Goal: Task Accomplishment & Management: Complete application form

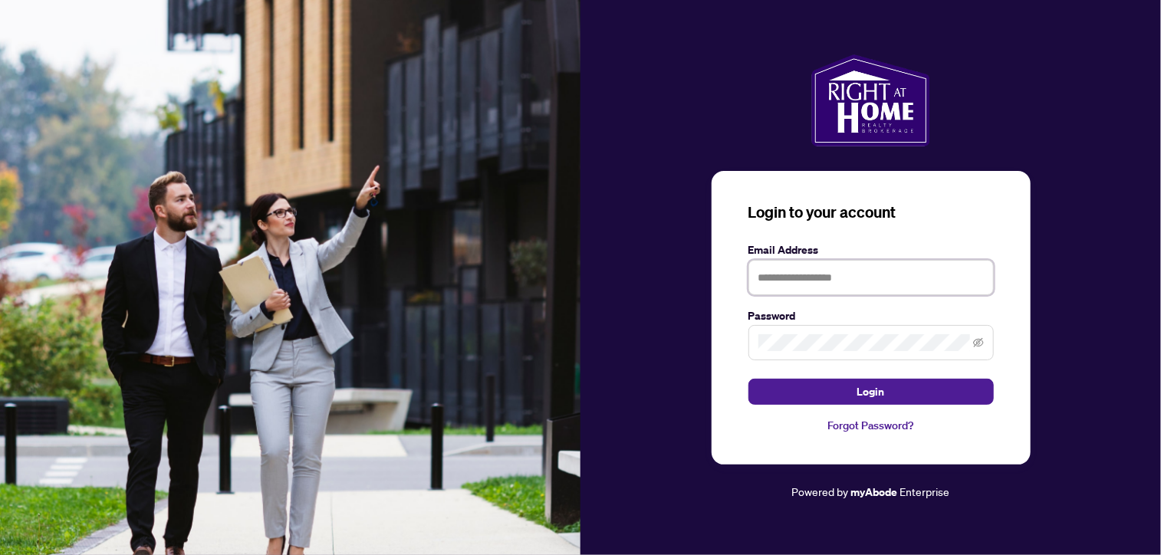
click at [836, 278] on input "text" at bounding box center [870, 277] width 245 height 35
type input "**********"
click at [748, 379] on button "Login" at bounding box center [870, 392] width 245 height 26
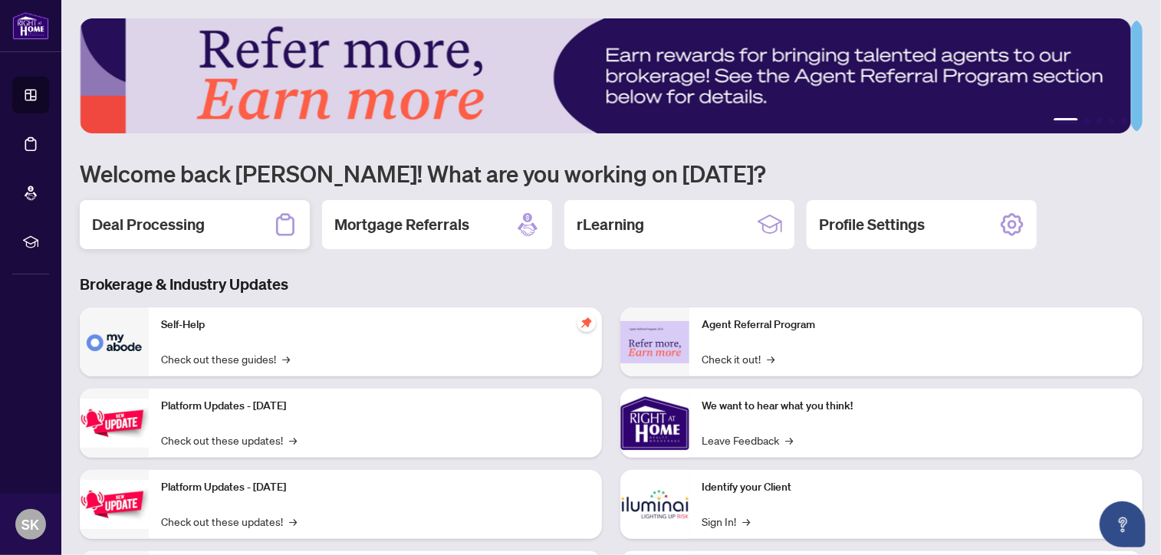
click at [233, 221] on div "Deal Processing" at bounding box center [195, 224] width 230 height 49
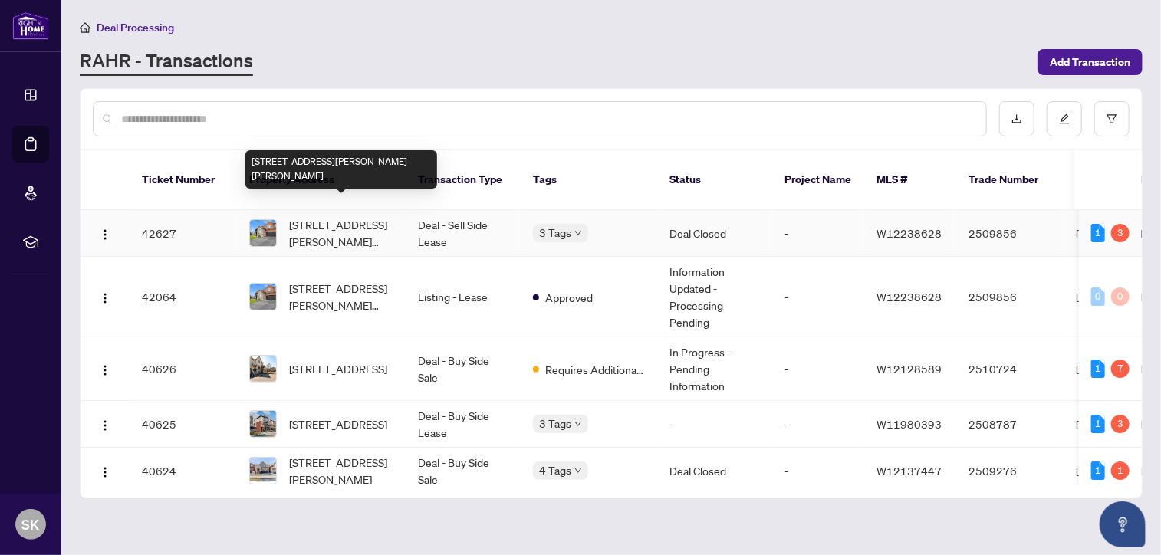
click at [328, 216] on span "[STREET_ADDRESS][PERSON_NAME][PERSON_NAME]" at bounding box center [341, 233] width 104 height 34
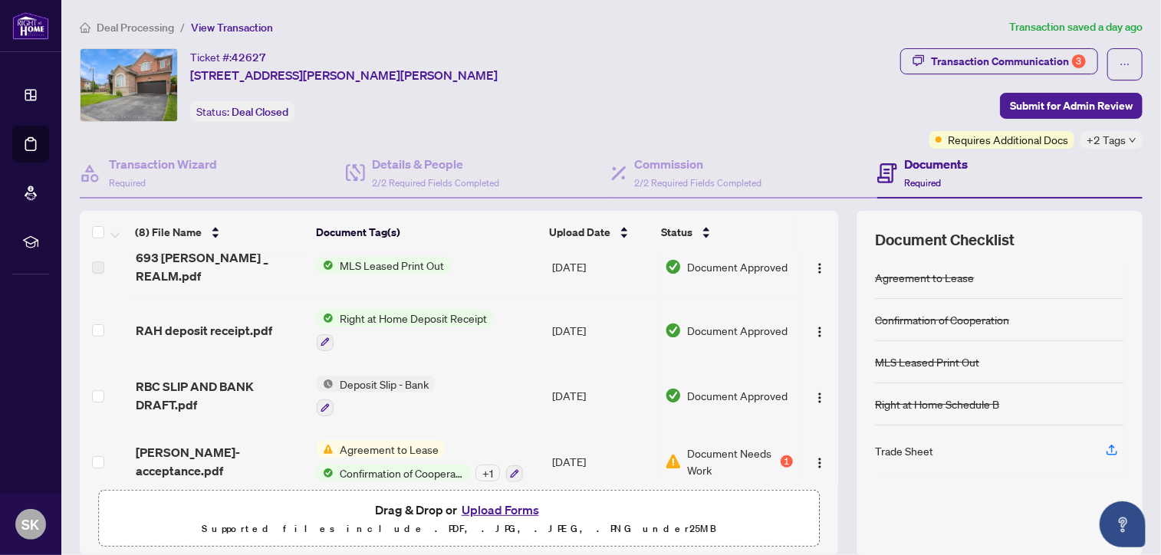
scroll to position [268, 0]
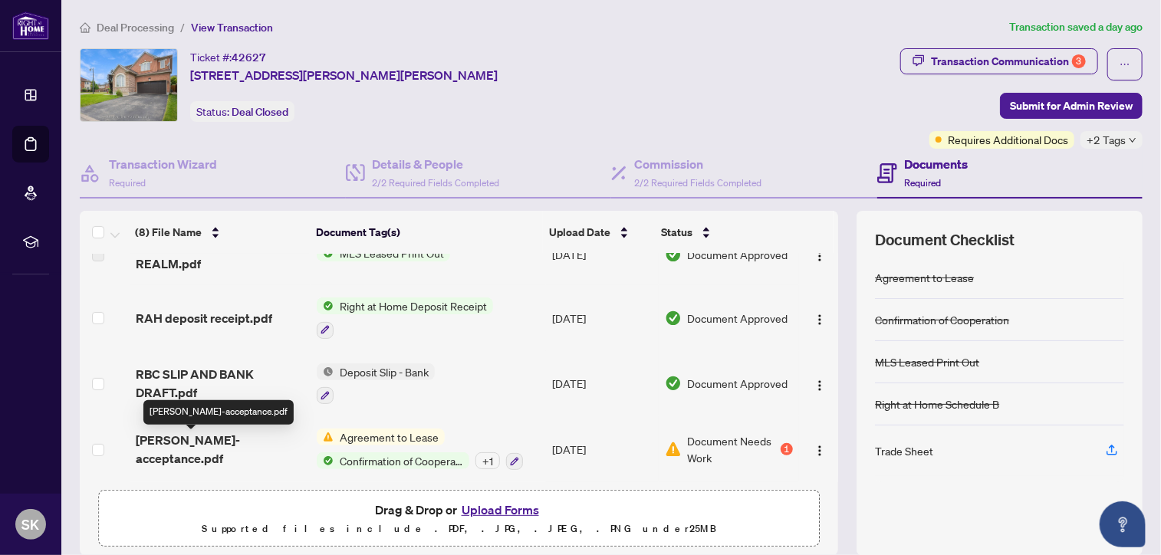
click at [219, 447] on span "[PERSON_NAME]-acceptance.pdf" at bounding box center [220, 449] width 169 height 37
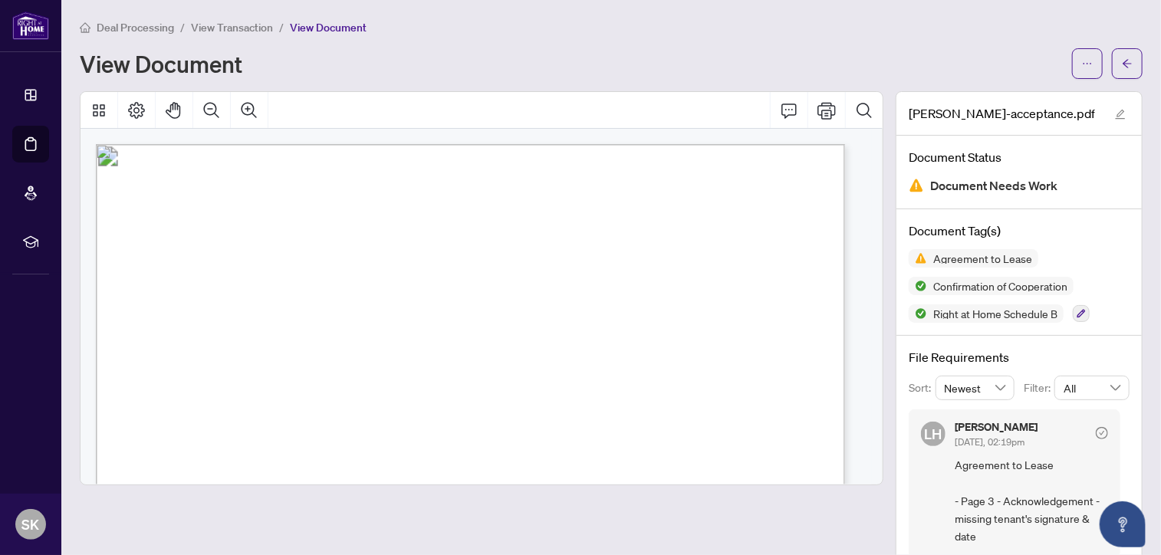
click at [148, 27] on span "Deal Processing" at bounding box center [135, 28] width 77 height 14
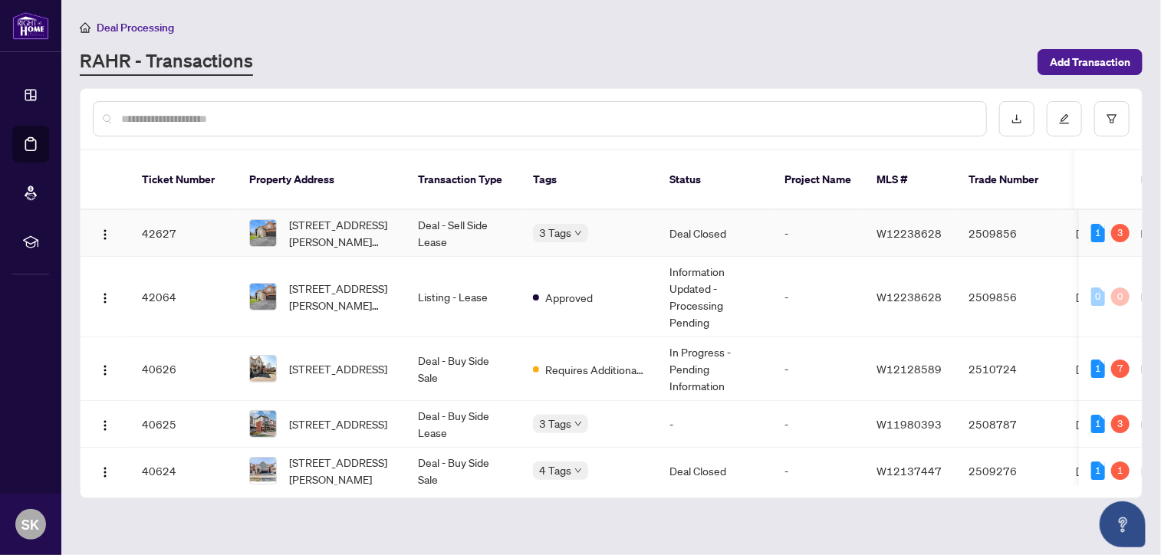
drag, startPoint x: 1135, startPoint y: 220, endPoint x: 1137, endPoint y: 229, distance: 9.3
click at [1137, 229] on td "1 3" at bounding box center [1110, 233] width 63 height 47
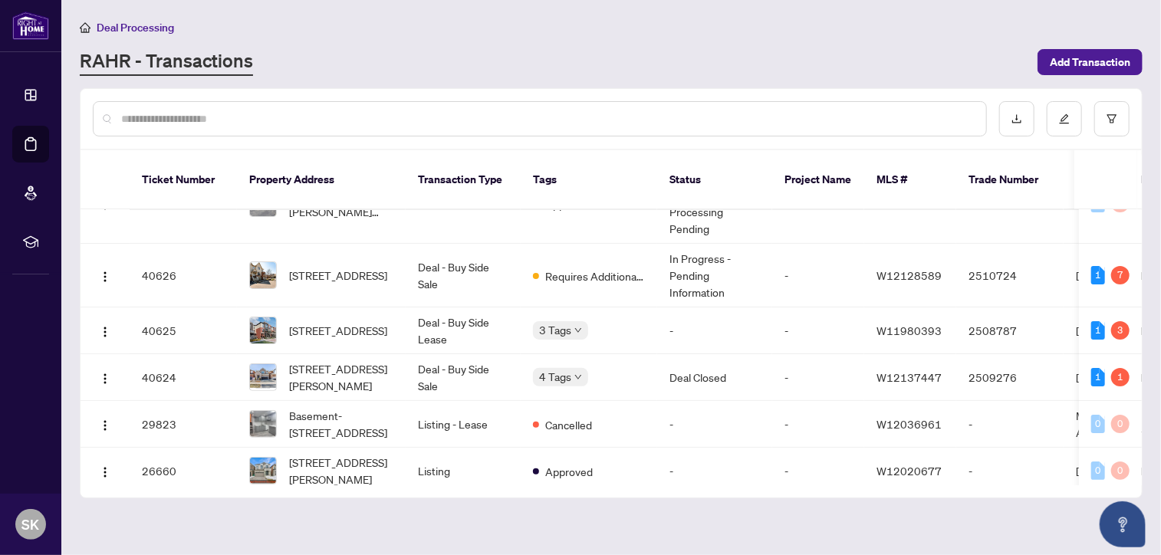
scroll to position [74, 0]
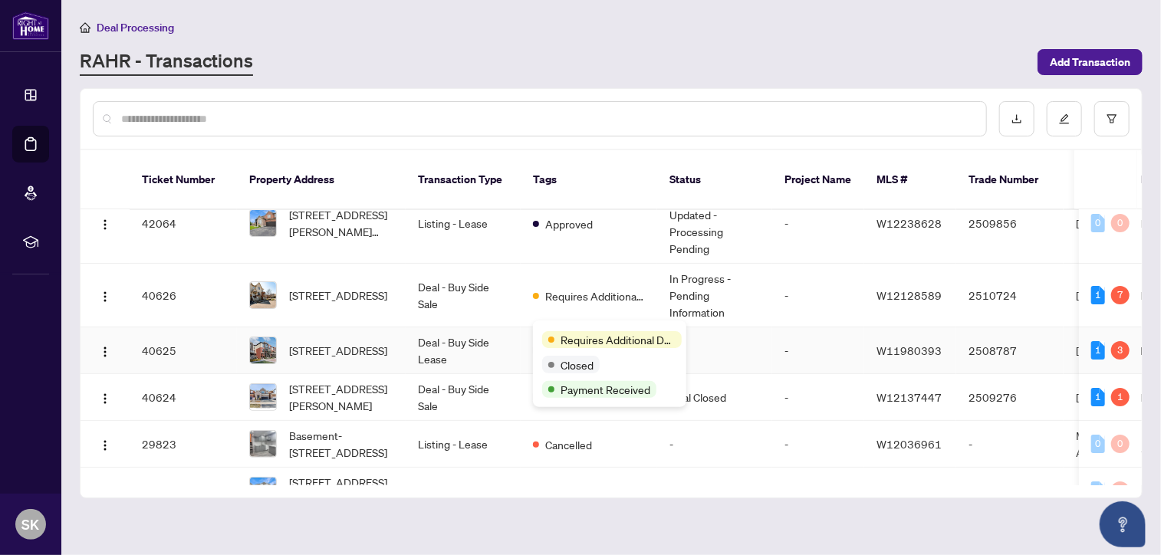
click at [562, 330] on div "Requires Additional Docs" at bounding box center [609, 339] width 135 height 18
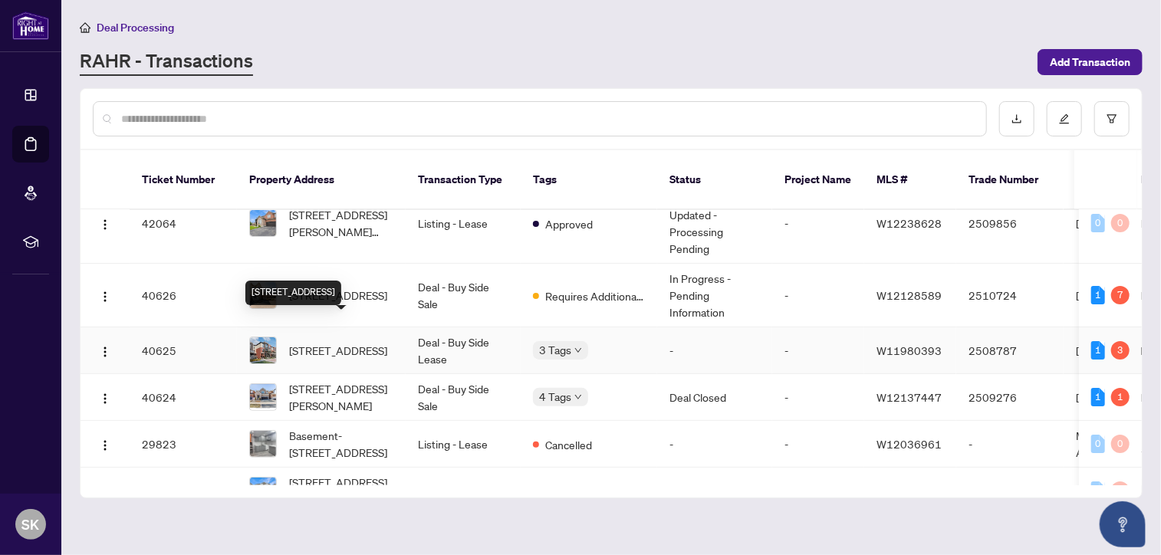
click at [317, 342] on span "[STREET_ADDRESS]" at bounding box center [338, 350] width 98 height 17
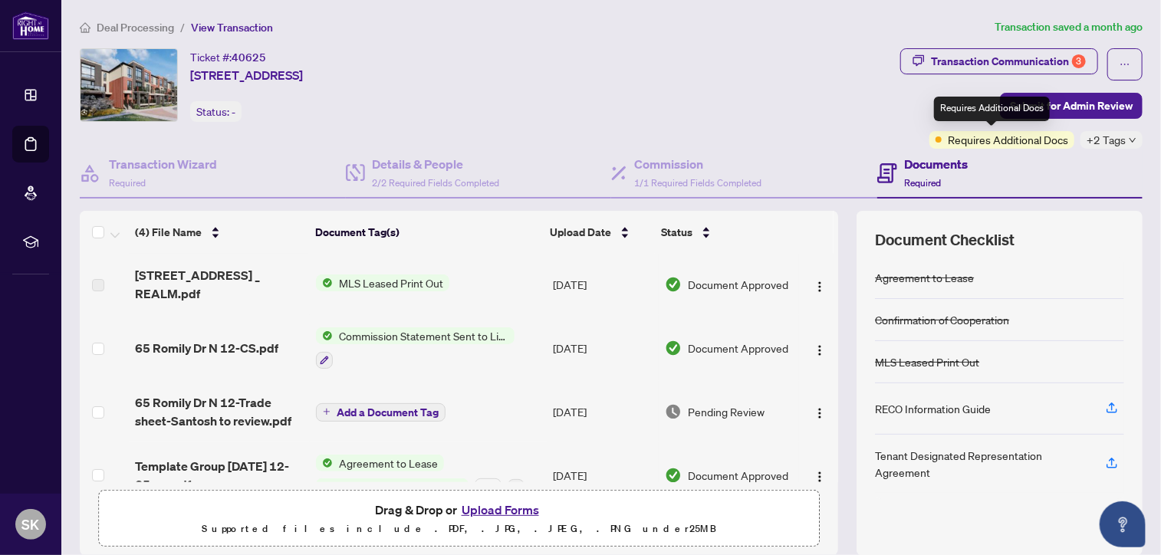
click at [1025, 136] on span "Requires Additional Docs" at bounding box center [1008, 139] width 120 height 17
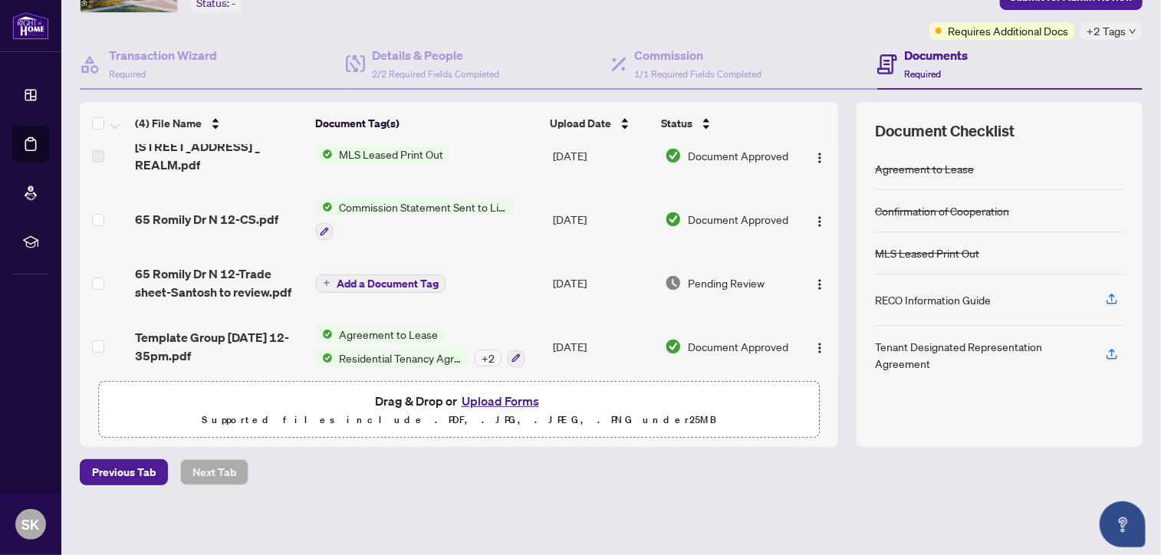
scroll to position [28, 0]
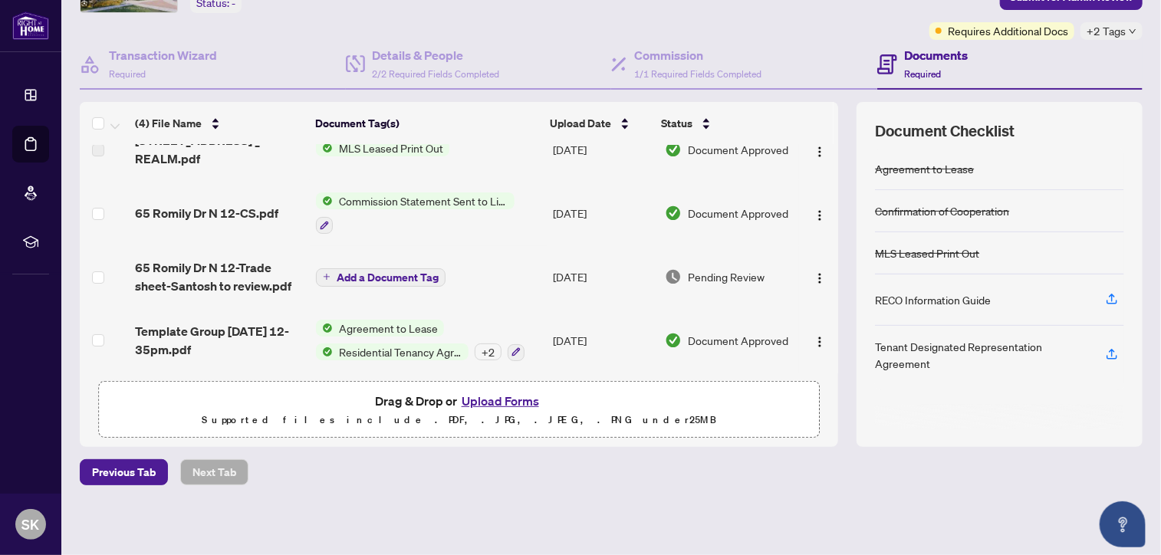
click at [485, 348] on div "+ 2" at bounding box center [488, 351] width 27 height 17
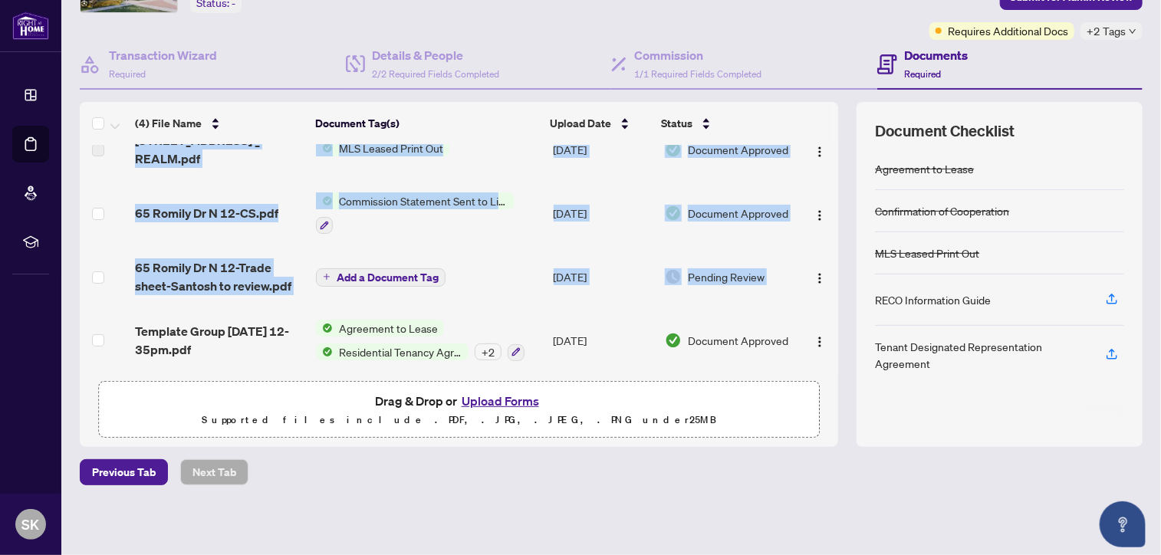
drag, startPoint x: 822, startPoint y: 263, endPoint x: 831, endPoint y: 221, distance: 43.2
click at [831, 221] on div "(4) File Name Document Tag(s) Upload Date Status [STREET_ADDRESS] _ REALM.pdf M…" at bounding box center [611, 274] width 1063 height 345
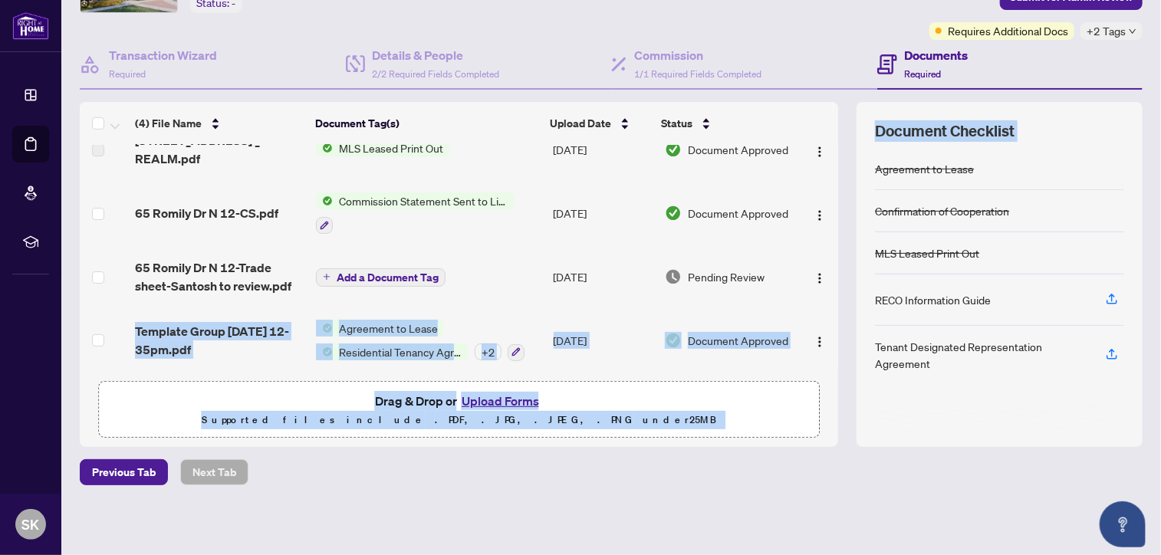
drag, startPoint x: 831, startPoint y: 221, endPoint x: 838, endPoint y: 176, distance: 45.0
click at [838, 176] on div "(4) File Name Document Tag(s) Upload Date Status [STREET_ADDRESS] _ REALM.pdf M…" at bounding box center [611, 274] width 1063 height 345
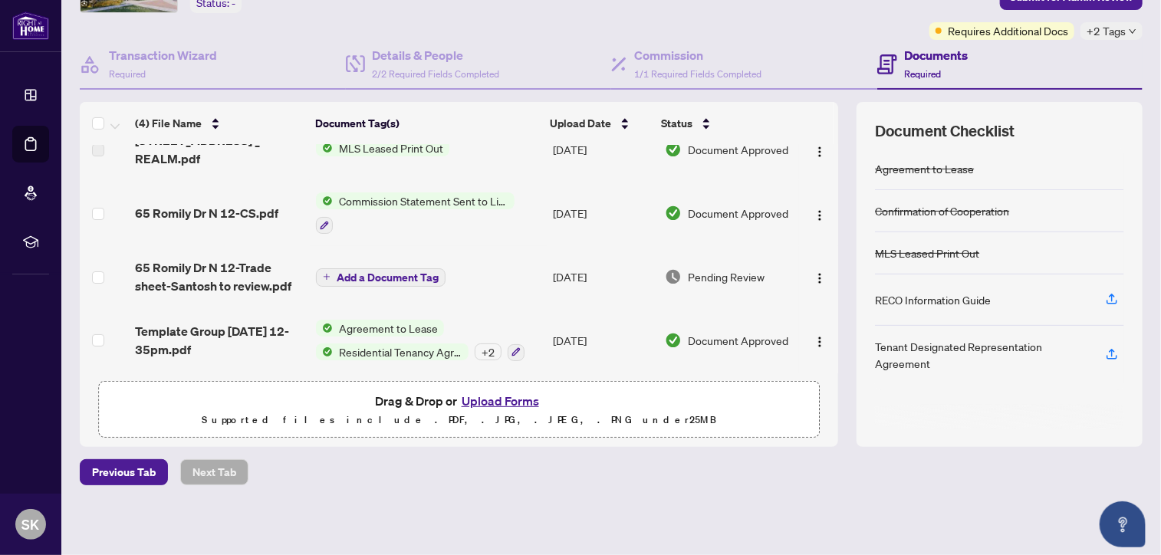
click at [521, 246] on td "Add a Document Tag" at bounding box center [428, 276] width 237 height 61
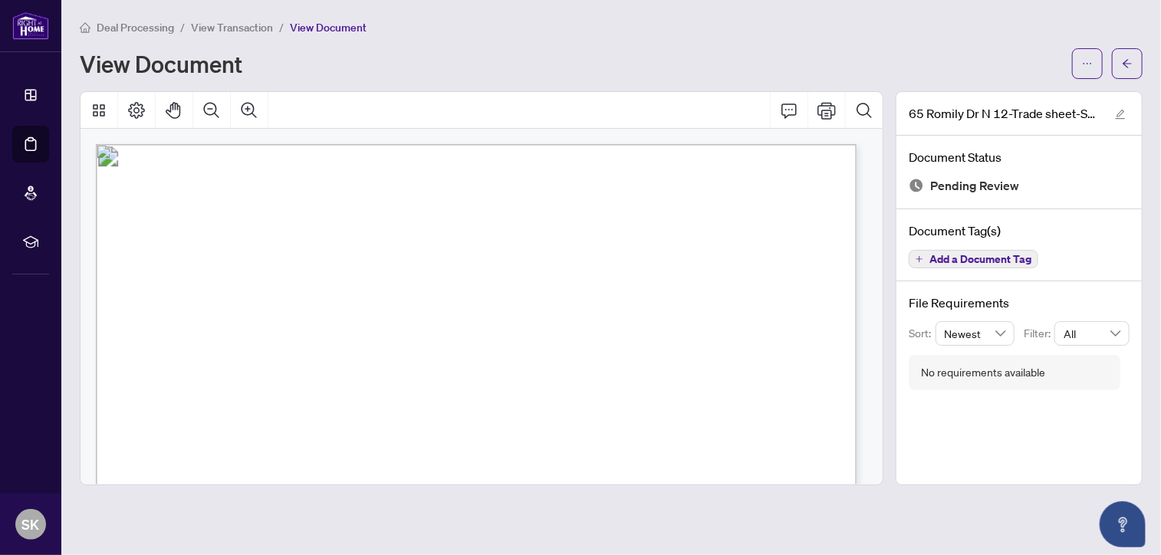
click at [255, 26] on span "View Transaction" at bounding box center [232, 28] width 82 height 14
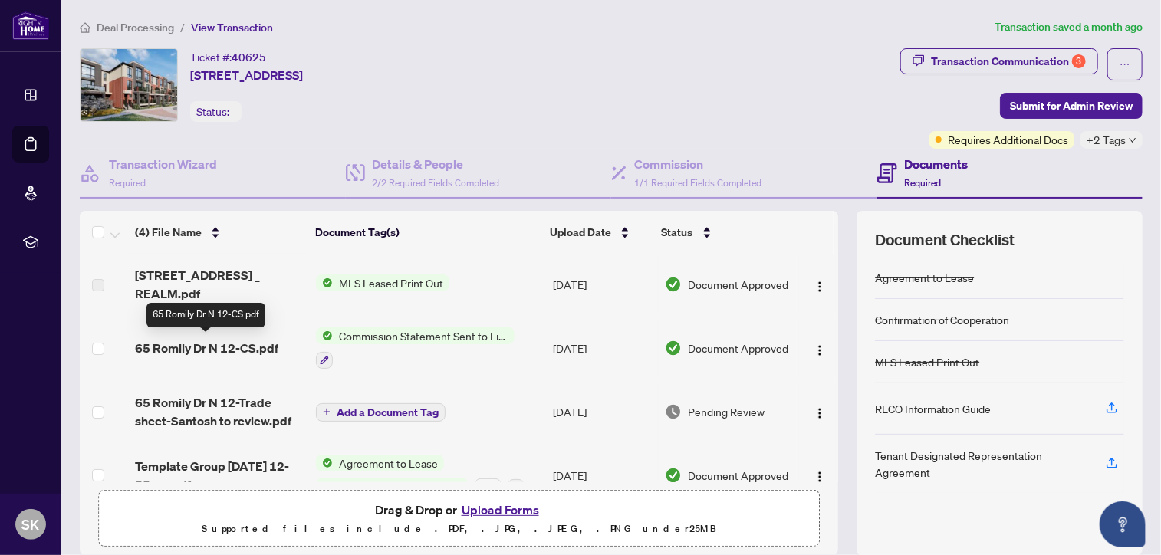
click at [206, 349] on span "65 Romily Dr N 12-CS.pdf" at bounding box center [206, 348] width 143 height 18
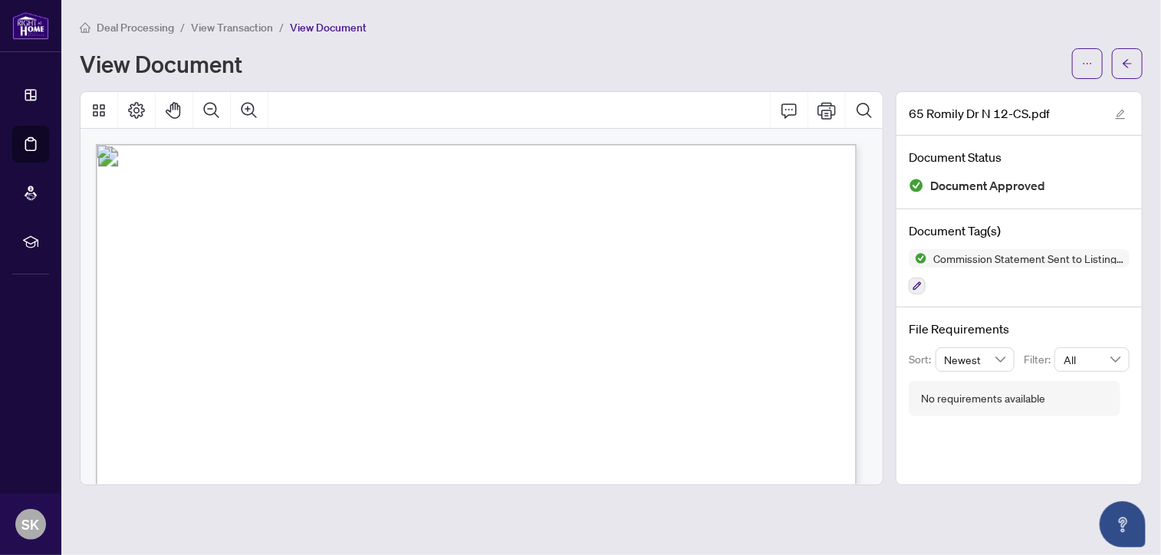
click at [250, 27] on span "View Transaction" at bounding box center [232, 28] width 82 height 14
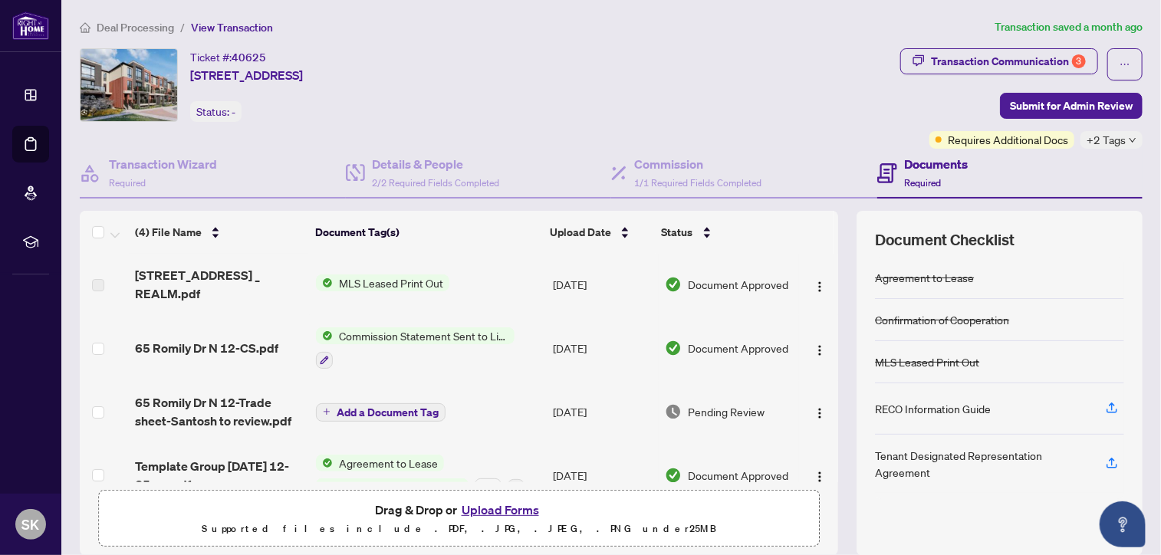
scroll to position [28, 0]
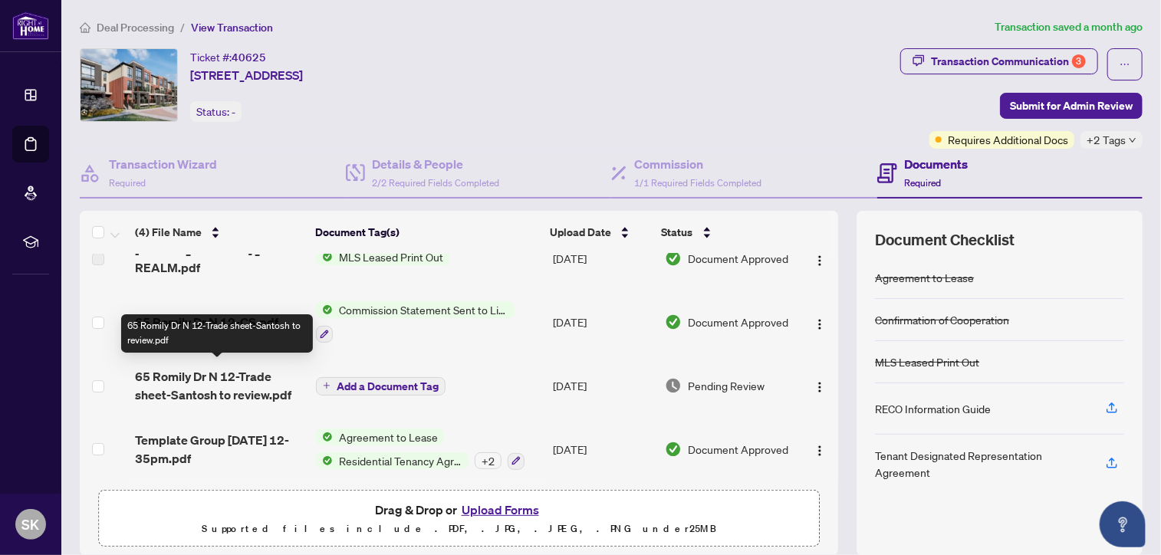
click at [205, 373] on span "65 Romily Dr N 12-Trade sheet-Santosh to review.pdf" at bounding box center [219, 385] width 169 height 37
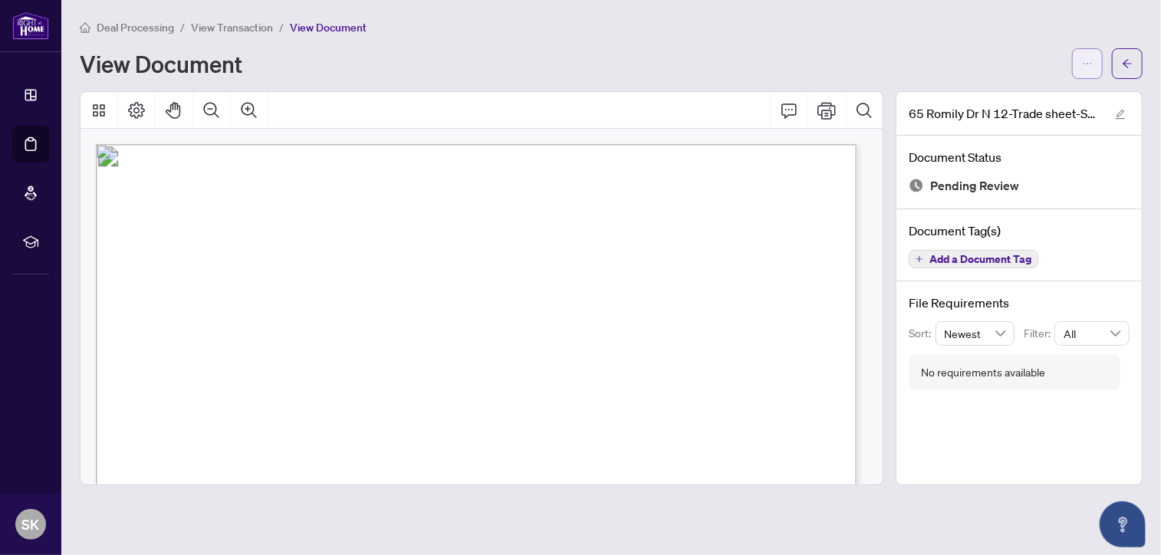
click at [1080, 57] on button "button" at bounding box center [1087, 63] width 31 height 31
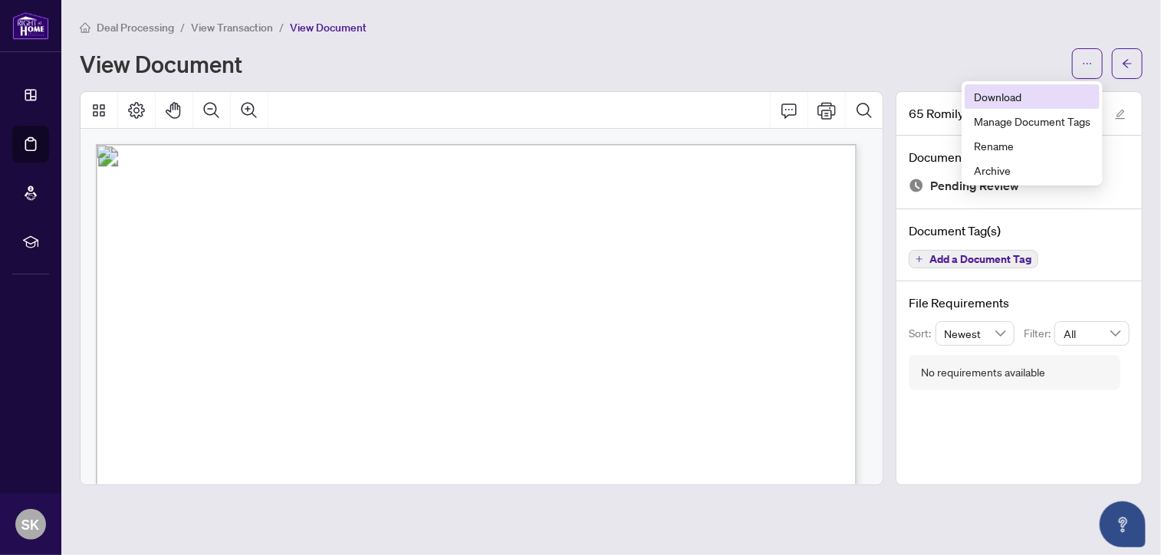
click at [1012, 93] on span "Download" at bounding box center [1032, 96] width 117 height 17
click at [239, 21] on span "View Transaction" at bounding box center [232, 28] width 82 height 14
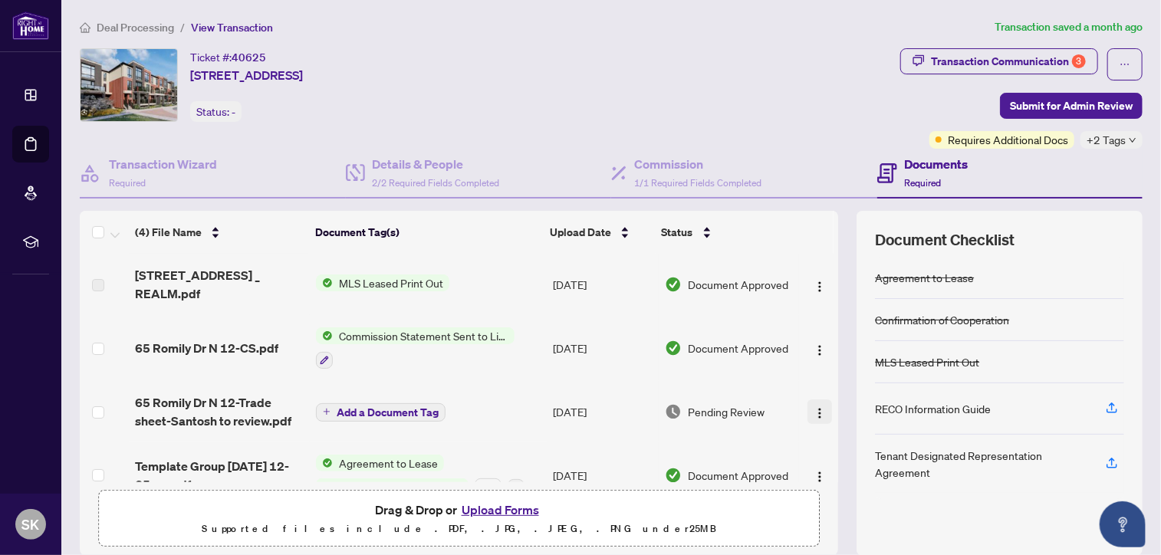
click at [813, 412] on img "button" at bounding box center [819, 413] width 12 height 12
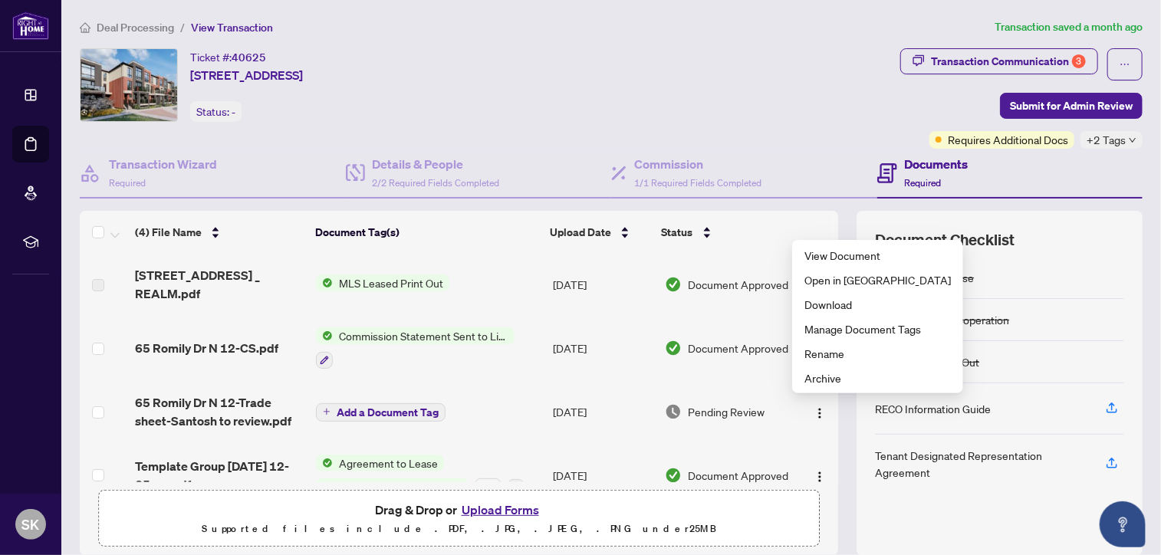
click at [488, 502] on button "Upload Forms" at bounding box center [500, 510] width 87 height 20
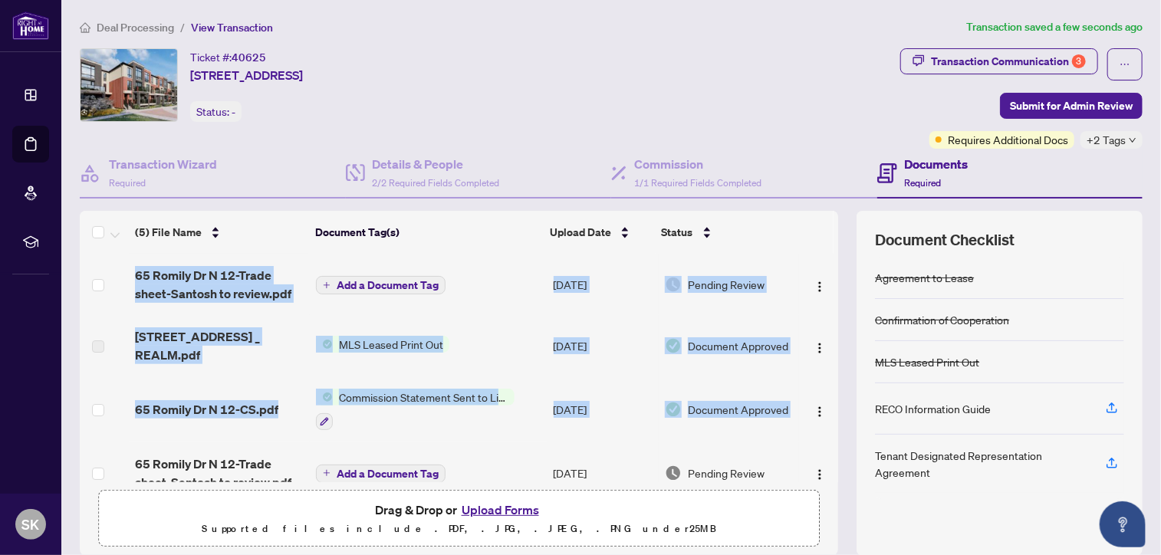
drag, startPoint x: 822, startPoint y: 386, endPoint x: 823, endPoint y: 445, distance: 59.1
click at [823, 445] on div "65 Romily Dr N 12-Trade sheet-Santosh to review.pdf Add a Document Tag [DATE] P…" at bounding box center [459, 368] width 758 height 228
click at [833, 300] on div "(5) File Name Document Tag(s) Upload Date Status [STREET_ADDRESS]-Trade sheet-S…" at bounding box center [611, 383] width 1063 height 345
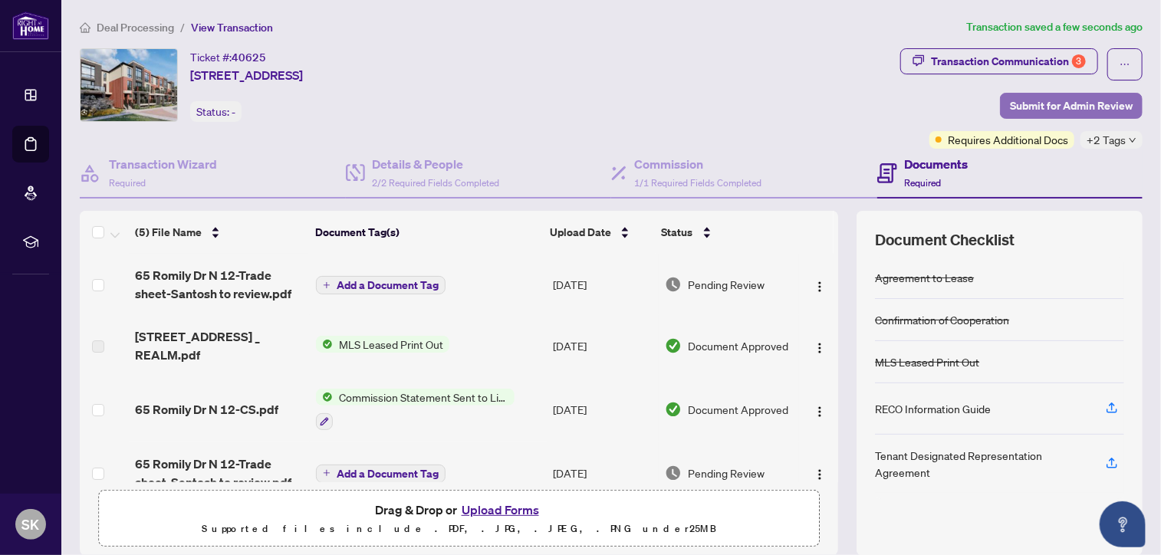
click at [1073, 107] on span "Submit for Admin Review" at bounding box center [1071, 106] width 123 height 25
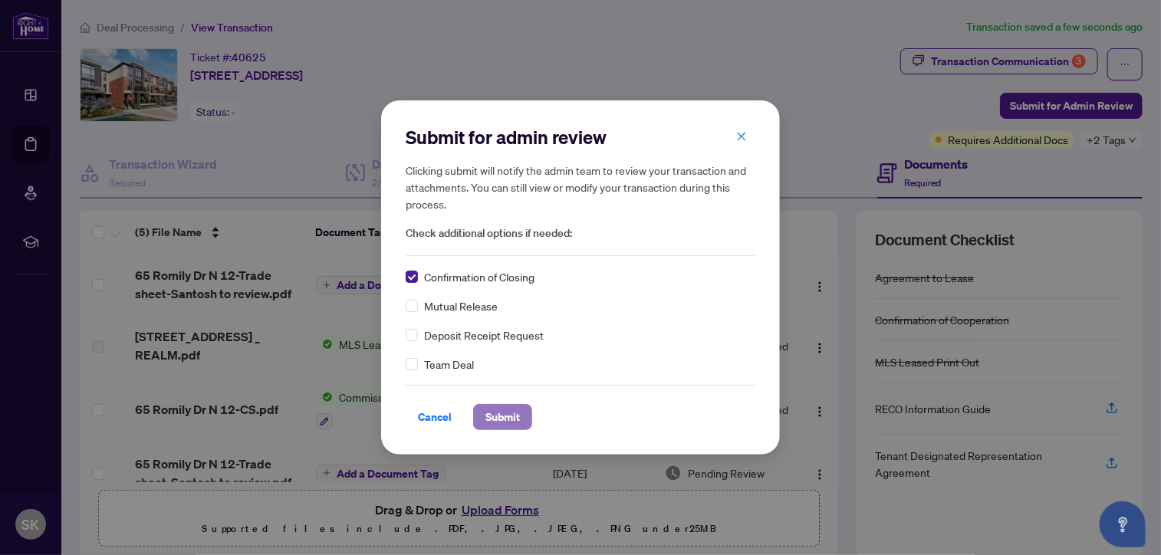
click at [524, 422] on button "Submit" at bounding box center [502, 417] width 59 height 26
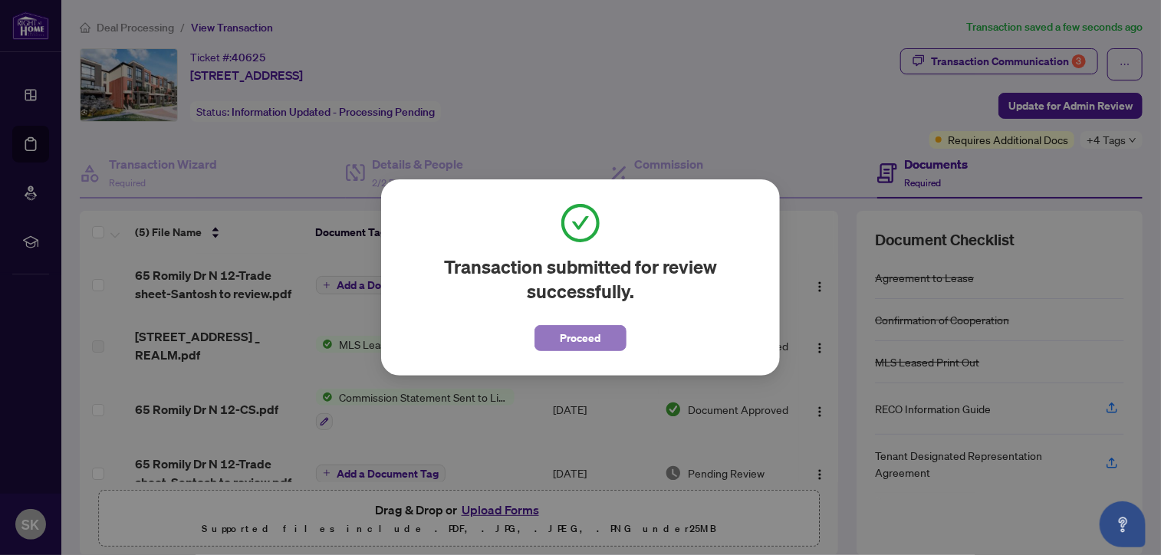
click at [612, 339] on button "Proceed" at bounding box center [580, 338] width 92 height 26
